Goal: Task Accomplishment & Management: Complete application form

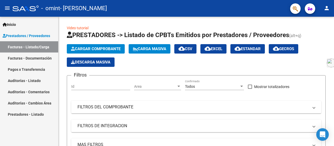
click at [38, 35] on span "Prestadores / Proveedores" at bounding box center [26, 36] width 47 height 6
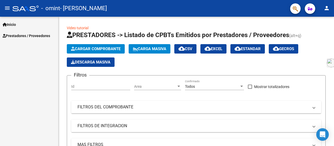
click at [38, 35] on span "Prestadores / Proveedores" at bounding box center [26, 36] width 47 height 6
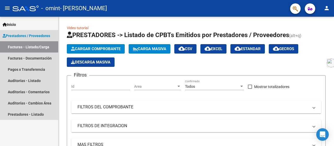
click at [40, 50] on link "Facturas - Listado/Carga" at bounding box center [29, 46] width 58 height 11
click at [39, 61] on link "Facturas - Documentación" at bounding box center [29, 57] width 58 height 11
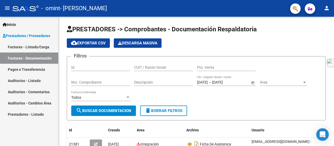
click at [13, 48] on link "Facturas - Listado/Carga" at bounding box center [29, 46] width 58 height 11
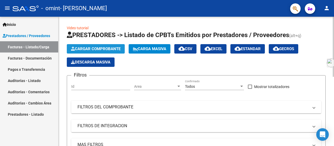
click at [112, 50] on span "Cargar Comprobante" at bounding box center [96, 48] width 50 height 5
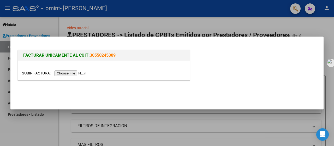
click at [64, 73] on input "file" at bounding box center [55, 72] width 66 height 5
click at [82, 74] on input "file" at bounding box center [55, 72] width 66 height 5
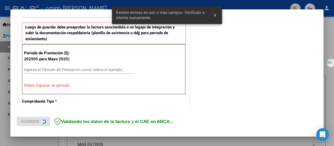
scroll to position [139, 0]
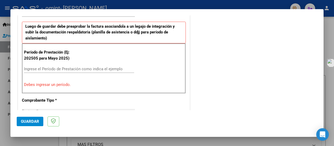
click at [87, 69] on input "Ingrese el Período de Prestación como indica el ejemplo" at bounding box center [79, 68] width 110 height 5
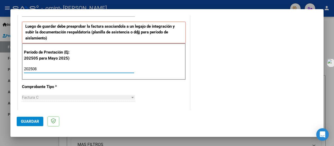
type input "202508"
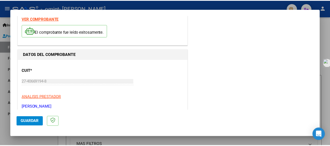
scroll to position [0, 0]
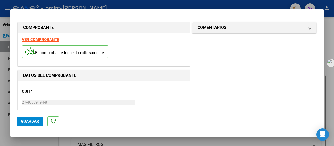
click at [28, 121] on span "Guardar" at bounding box center [30, 121] width 18 height 5
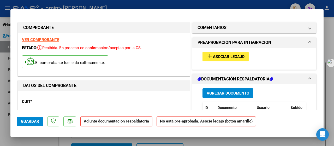
click at [228, 59] on button "add Asociar Legajo" at bounding box center [225, 57] width 46 height 10
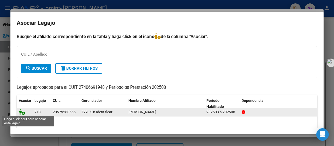
click at [23, 114] on icon at bounding box center [22, 112] width 6 height 6
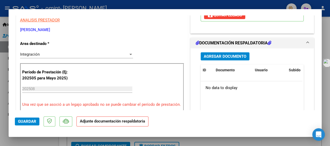
scroll to position [101, 0]
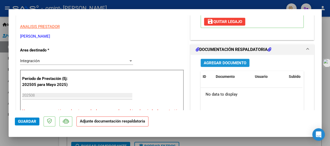
click at [219, 64] on span "Agregar Documento" at bounding box center [225, 63] width 43 height 5
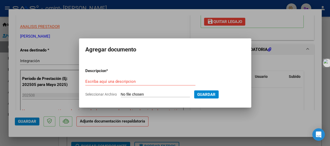
click at [139, 91] on form "Descripcion * Escriba aquí una descripcion Seleccionar Archivo Guardar" at bounding box center [165, 82] width 160 height 37
click at [139, 98] on form "Descripcion * Escriba aquí una descripcion Seleccionar Archivo Guardar" at bounding box center [165, 82] width 160 height 37
click at [137, 93] on input "Seleccionar Archivo" at bounding box center [155, 94] width 69 height 5
click at [129, 91] on form "Descripcion * Escriba aquí una descripcion Seleccionar Archivo Guardar" at bounding box center [165, 82] width 160 height 37
click at [134, 94] on input "Seleccionar Archivo" at bounding box center [155, 94] width 69 height 5
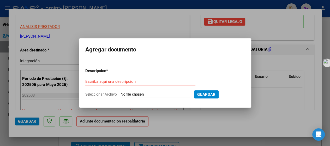
type input "C:\fakepath\WhatsApp Image [DATE] 23.05.46.jpeg"
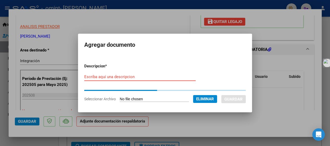
click at [117, 74] on input "Escriba aquí una descripcion" at bounding box center [139, 76] width 111 height 5
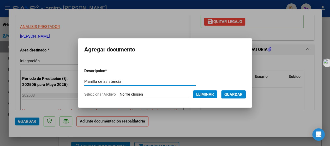
type input "Planilla de asistencia"
click at [233, 95] on span "Guardar" at bounding box center [233, 94] width 18 height 5
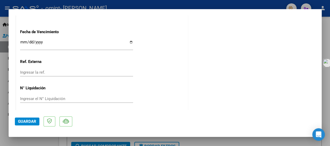
scroll to position [377, 0]
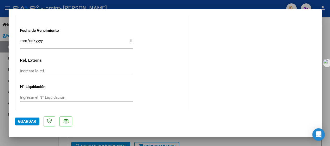
click at [34, 122] on span "Guardar" at bounding box center [27, 121] width 18 height 5
